Goal: Navigation & Orientation: Find specific page/section

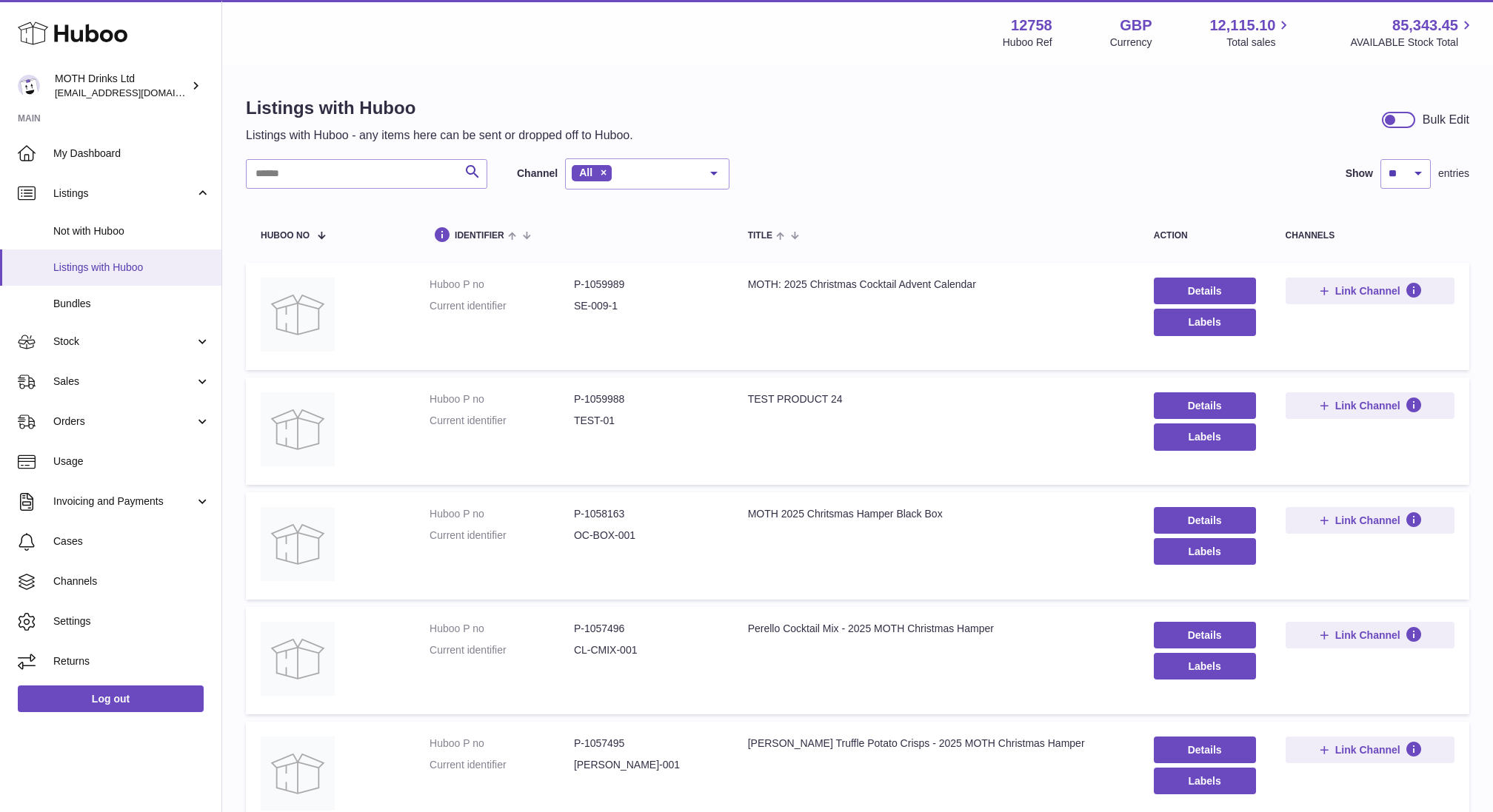
click at [97, 274] on span "Listings with Huboo" at bounding box center [132, 267] width 157 height 14
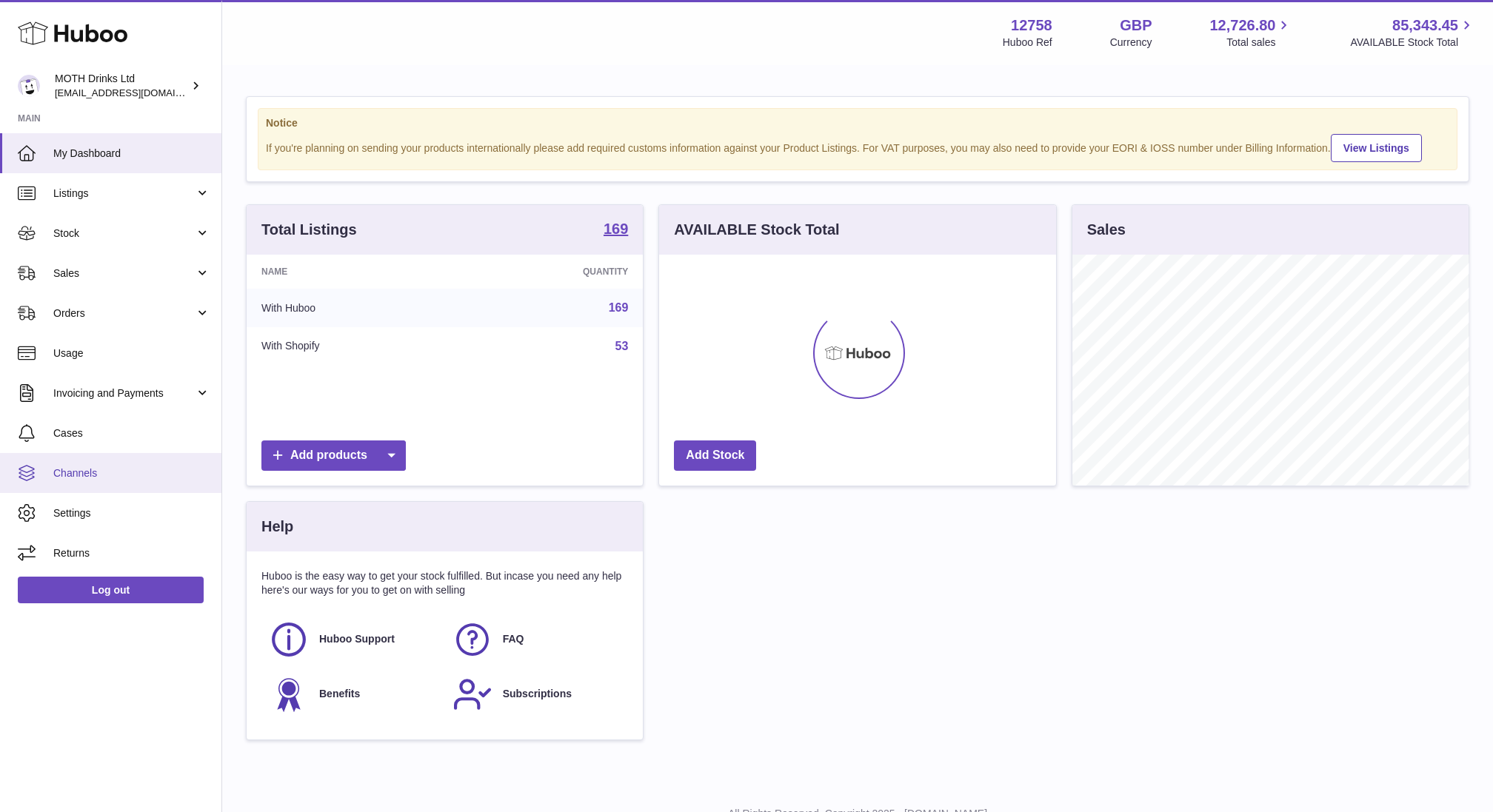
scroll to position [231, 397]
click at [103, 235] on span "Stock" at bounding box center [124, 234] width 142 height 14
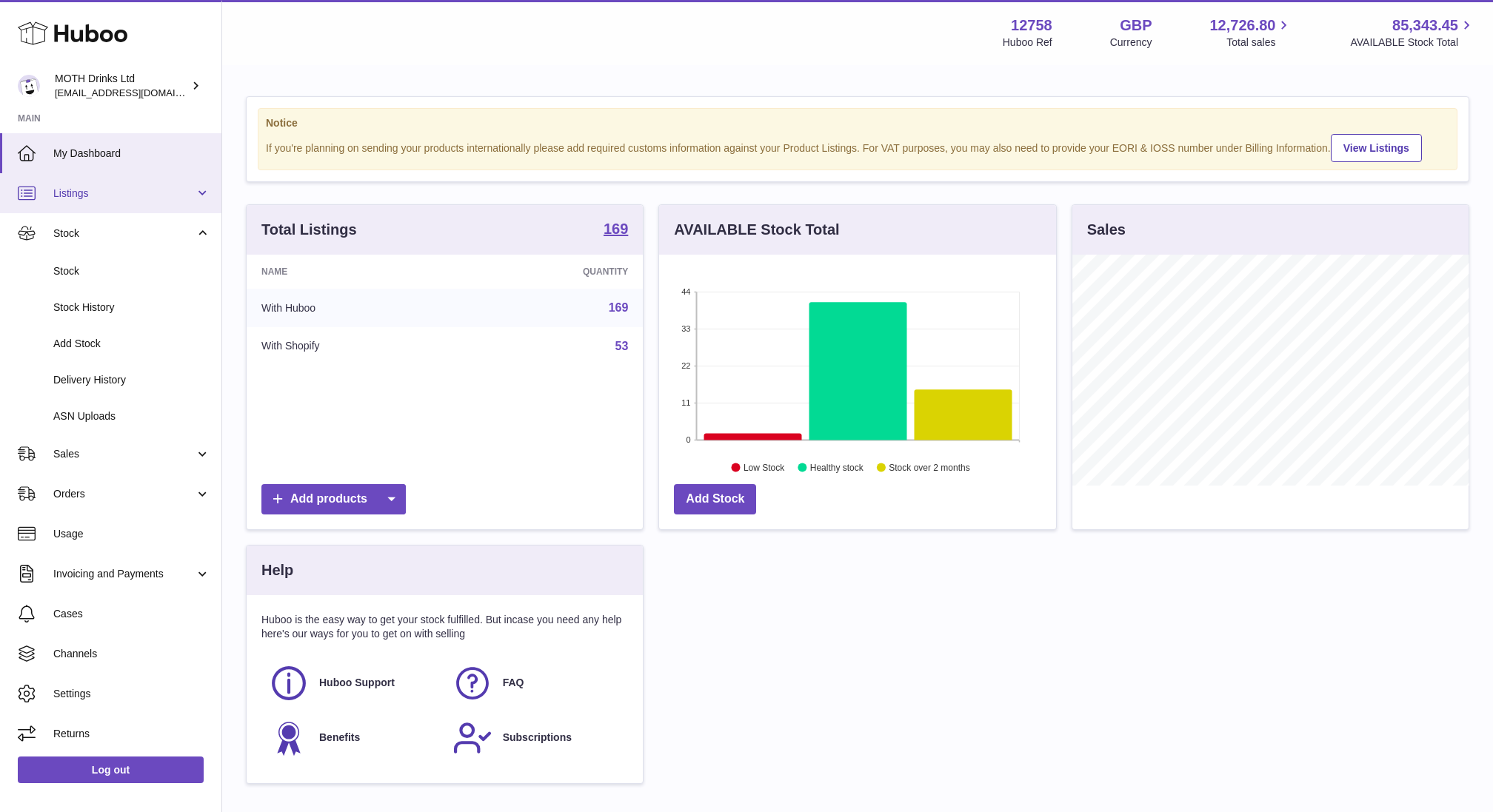
scroll to position [1, 0]
click at [85, 449] on span "Sales" at bounding box center [124, 453] width 142 height 14
click at [102, 206] on link "Listings" at bounding box center [110, 192] width 221 height 40
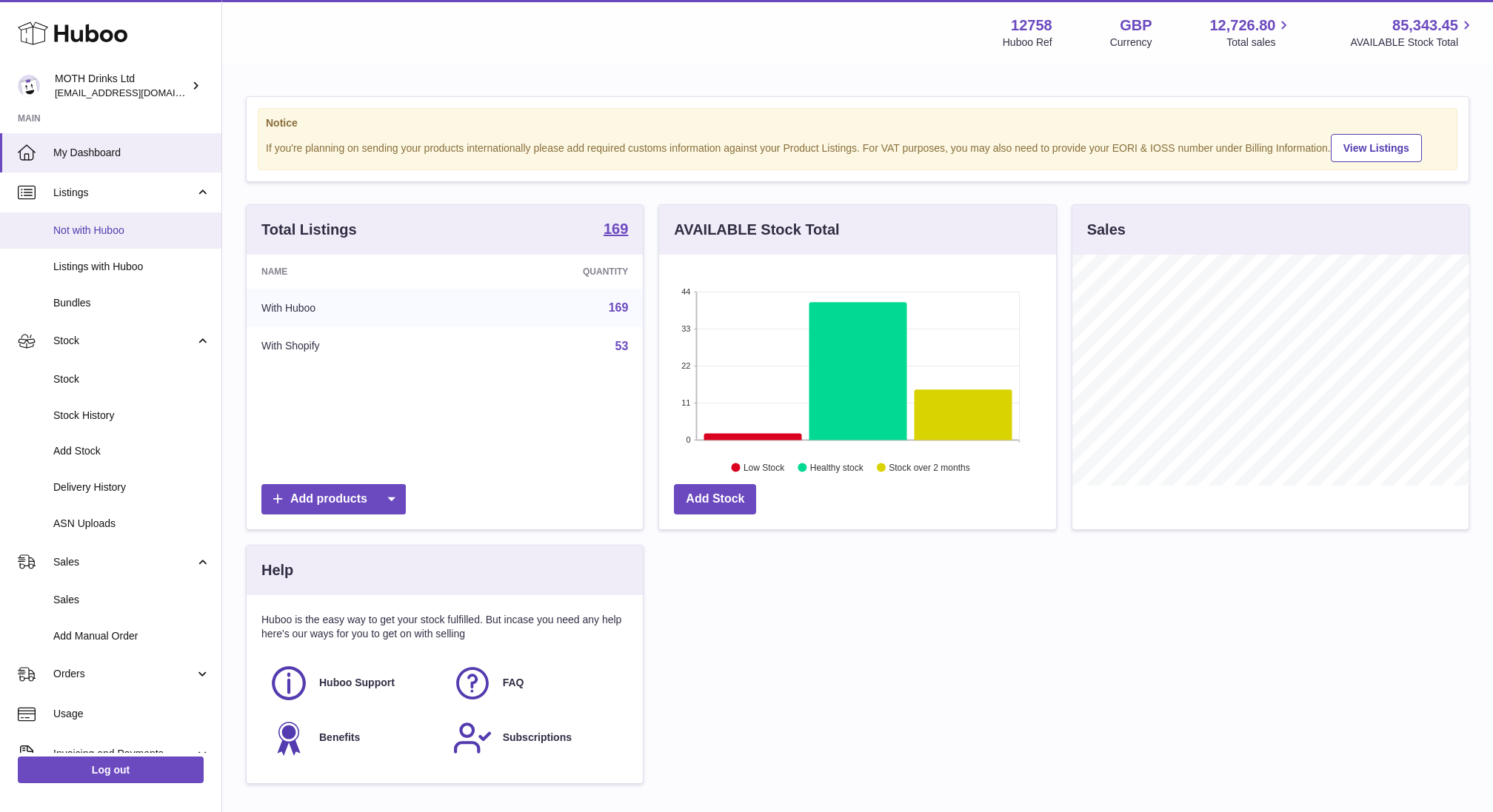
click at [102, 230] on span "Not with Huboo" at bounding box center [132, 231] width 157 height 14
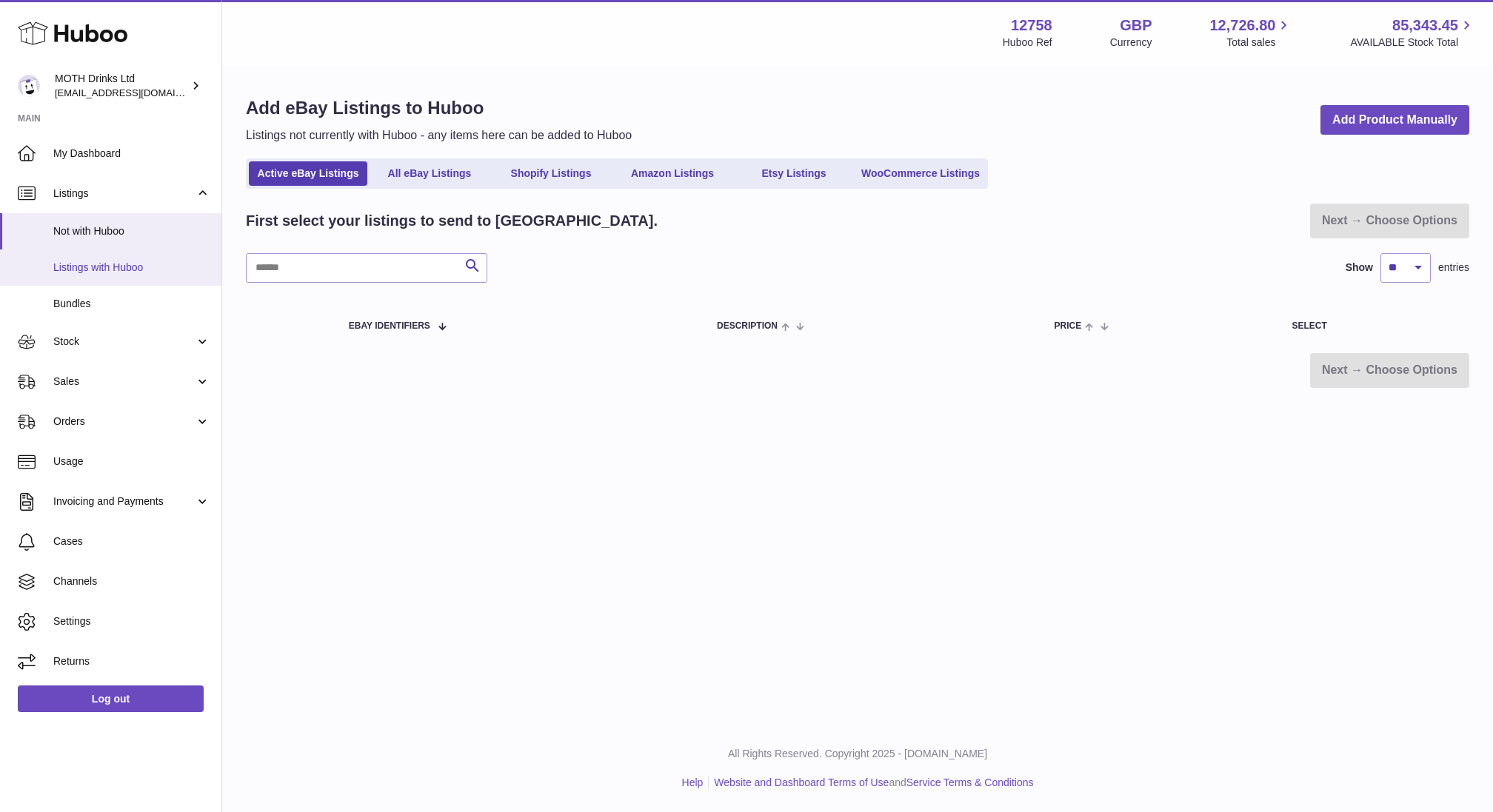
click at [90, 264] on span "Listings with Huboo" at bounding box center [132, 267] width 157 height 14
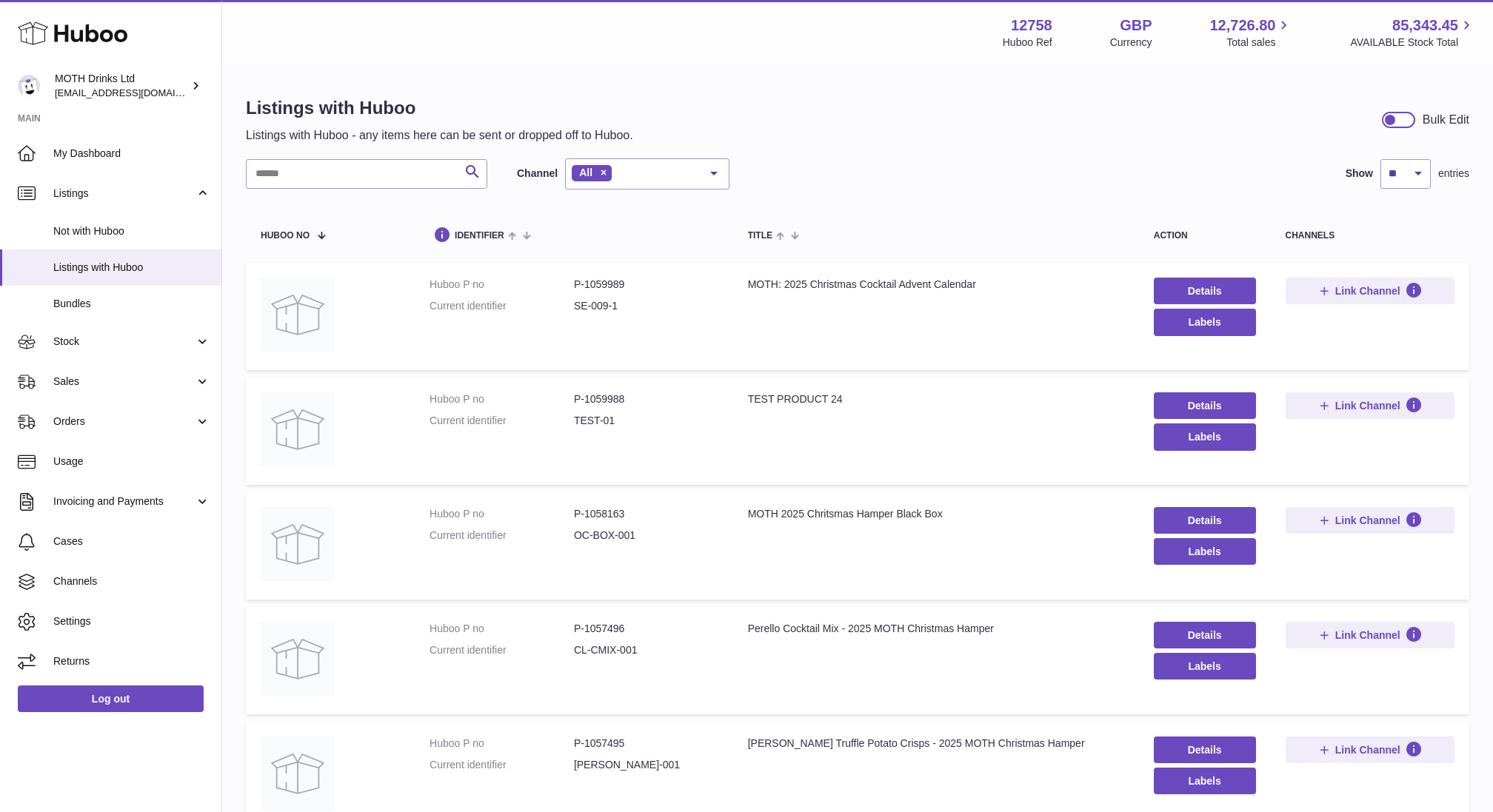
drag, startPoint x: 572, startPoint y: 309, endPoint x: 646, endPoint y: 309, distance: 74.0
click at [646, 309] on dl "Huboo P no P-1059989 Current identifier SE-009-1" at bounding box center [575, 299] width 289 height 43
copy dl "SE-009-1"
